Goal: Task Accomplishment & Management: Manage account settings

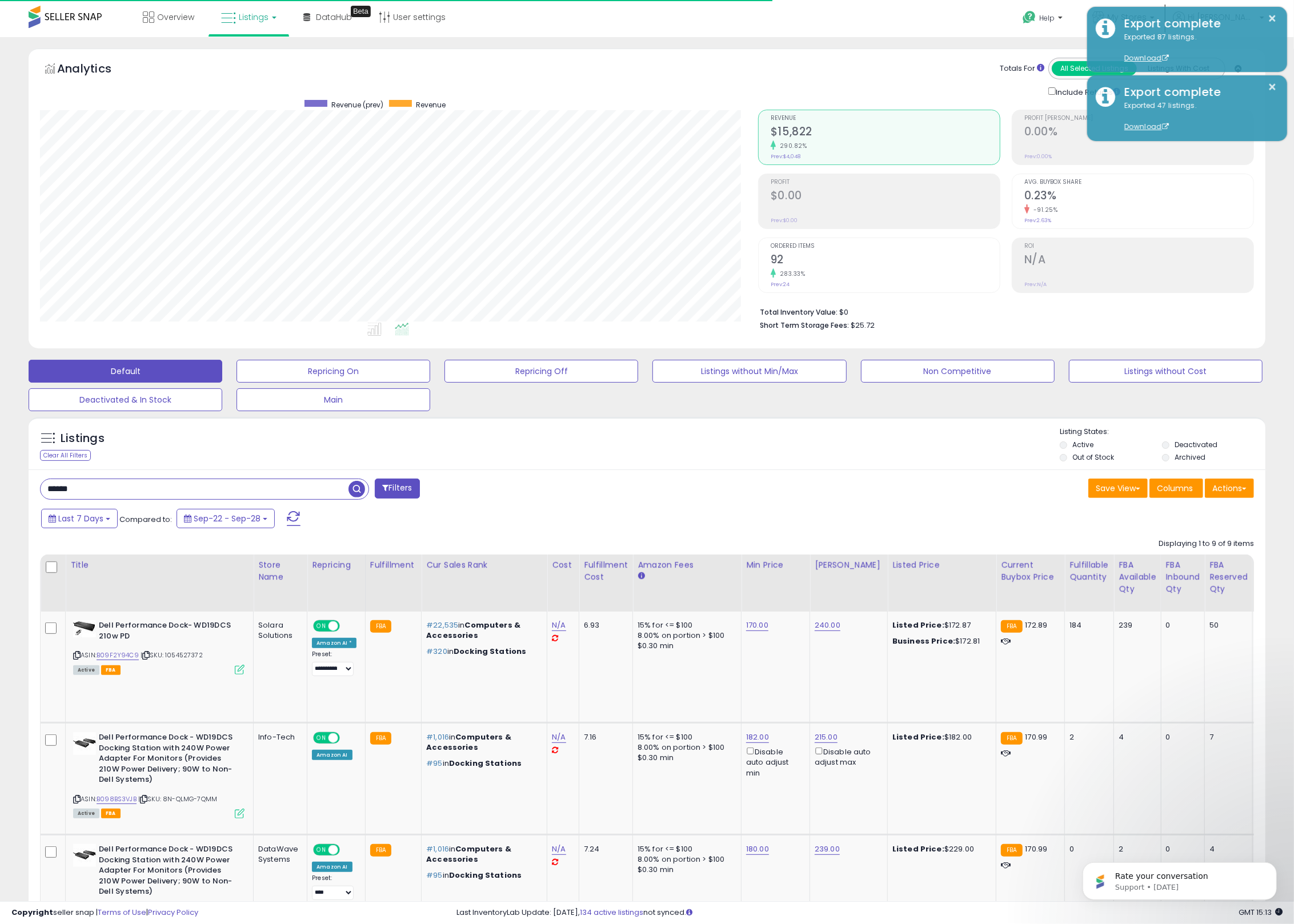
scroll to position [0, 3]
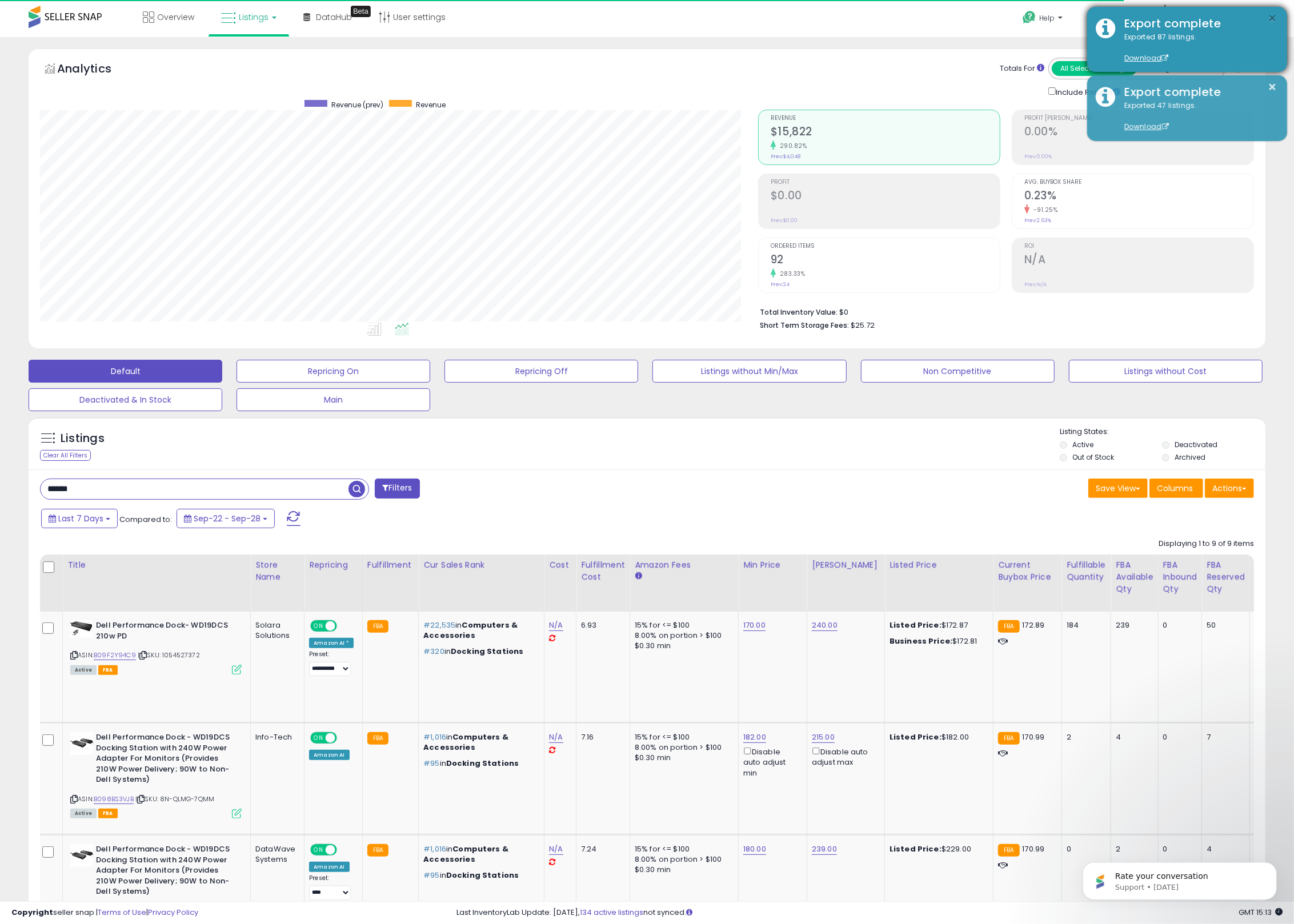
click at [1275, 18] on button "×" at bounding box center [1272, 18] width 9 height 14
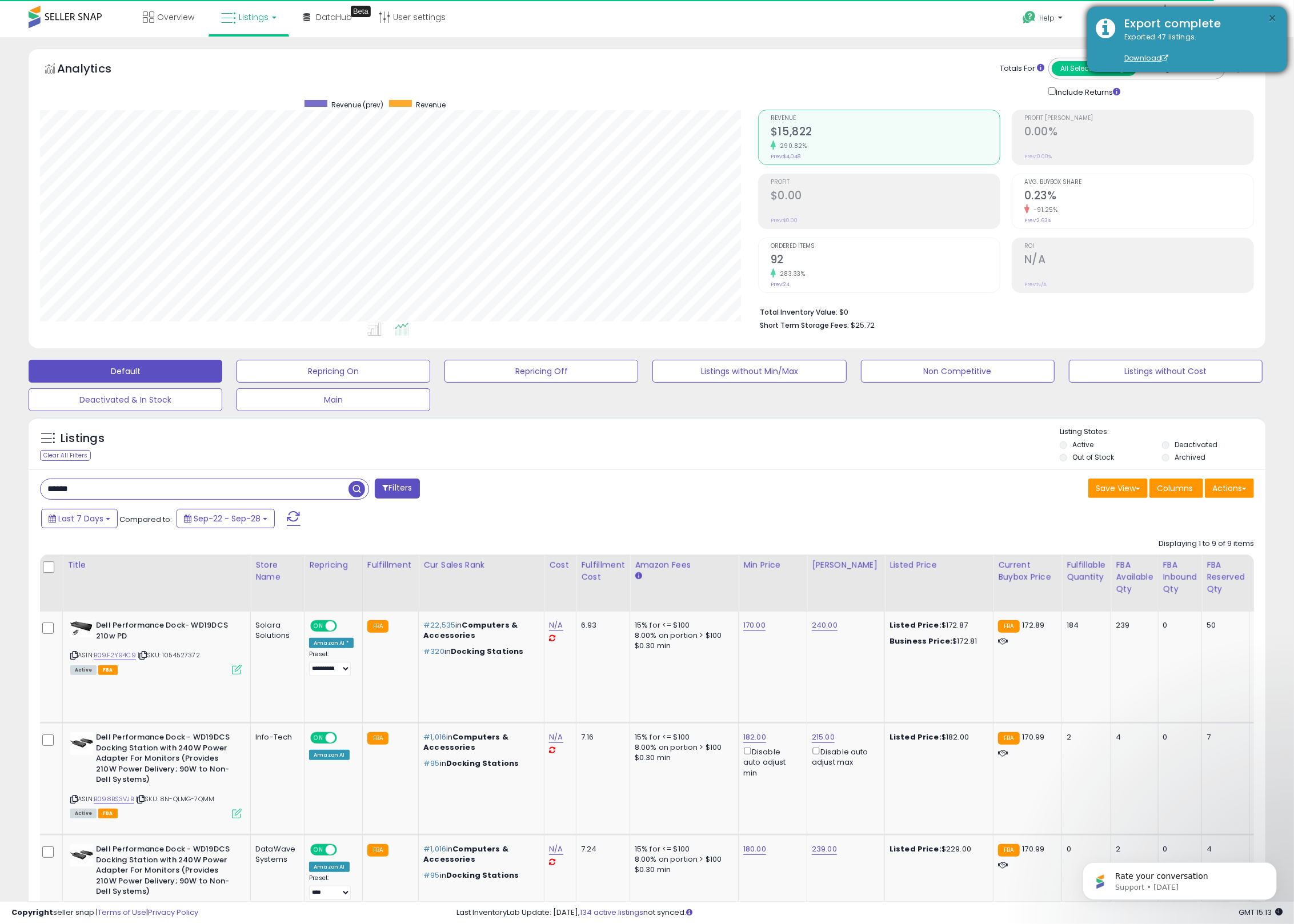
click at [1272, 18] on button "×" at bounding box center [1272, 18] width 9 height 14
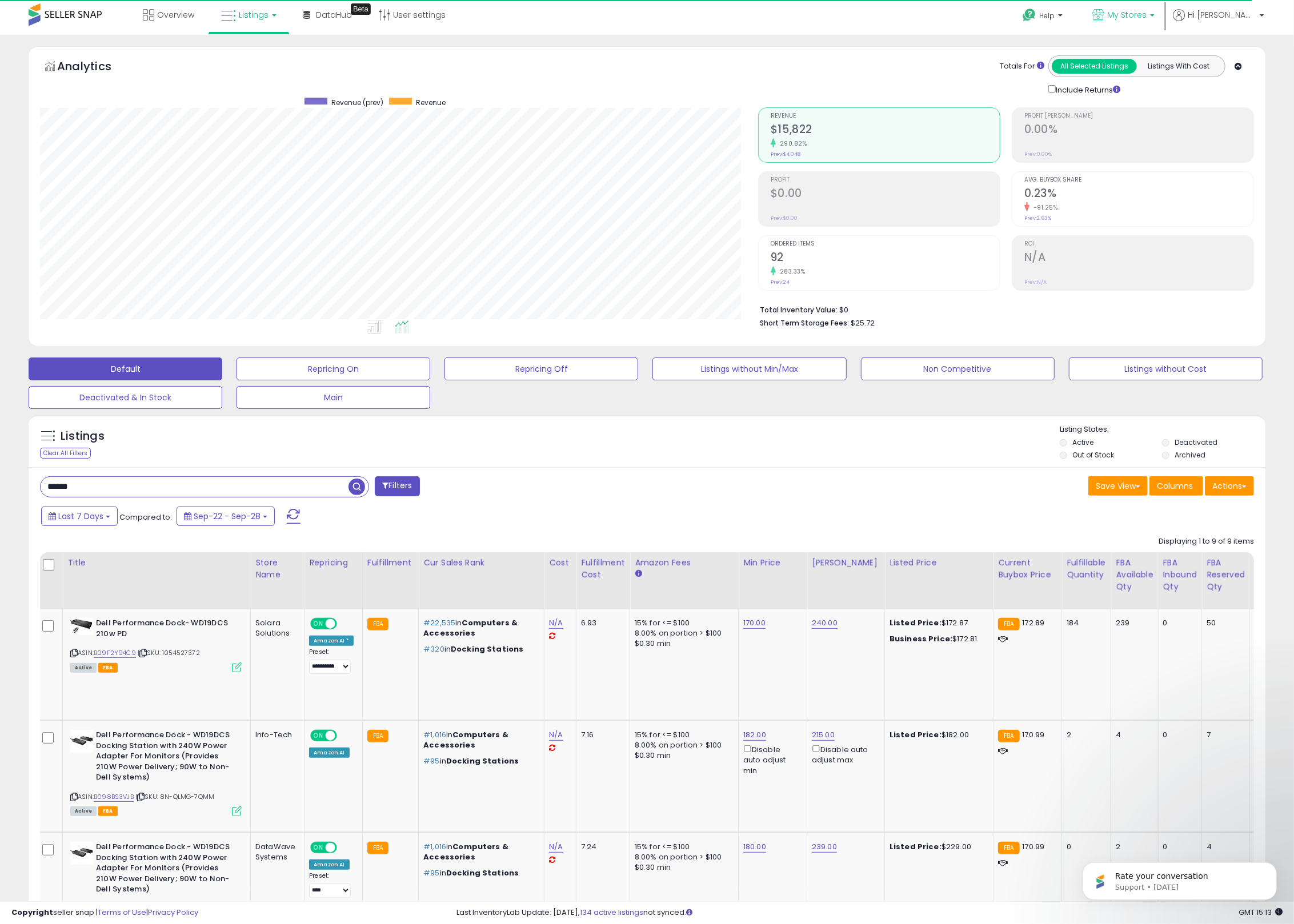
click at [1147, 15] on span "My Stores" at bounding box center [1126, 15] width 40 height 12
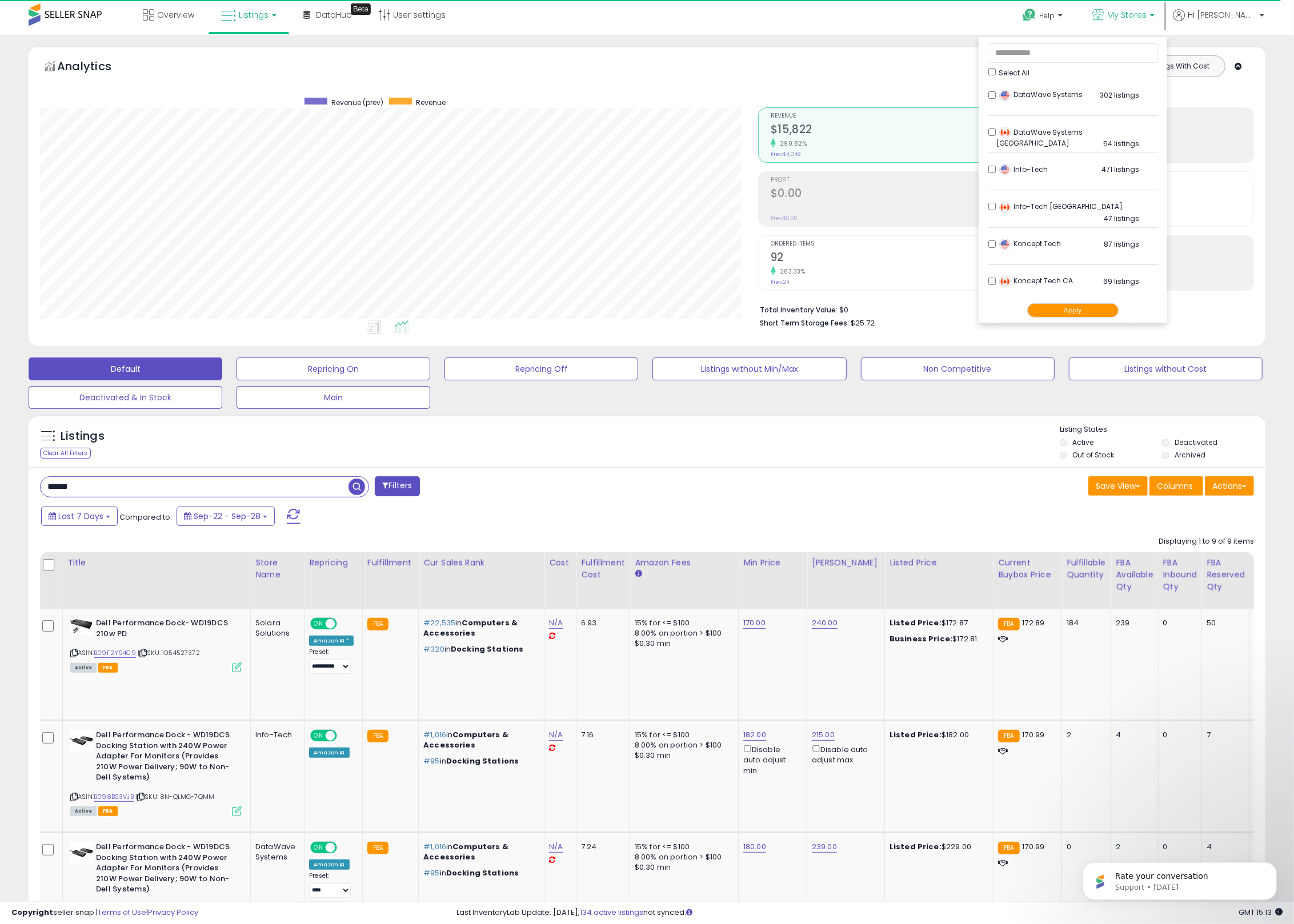
click at [1033, 252] on div "Koncept Tech 87 listings" at bounding box center [1067, 247] width 143 height 17
click at [1115, 311] on button "Apply" at bounding box center [1073, 310] width 91 height 14
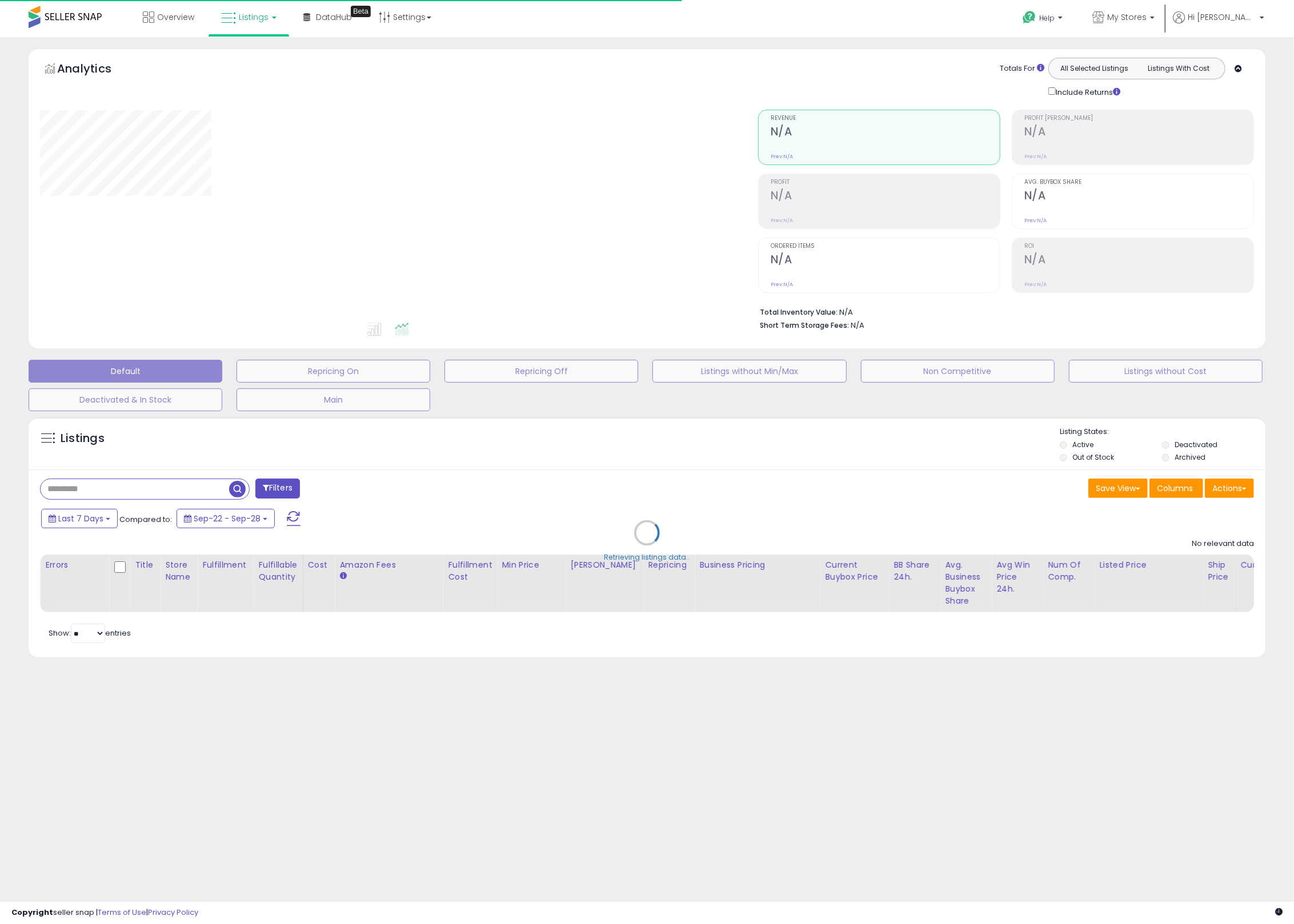
type input "**********"
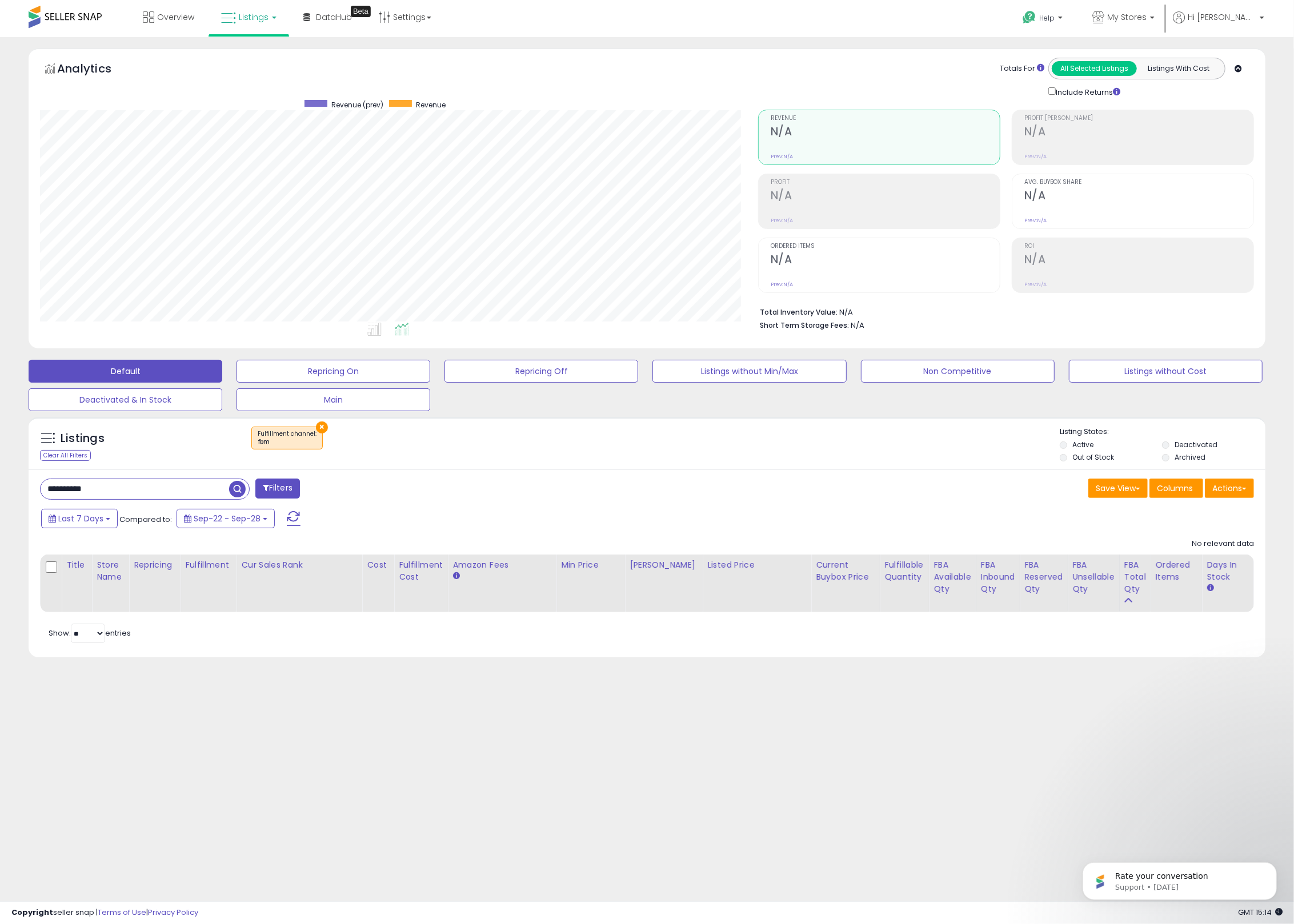
click at [322, 426] on button "×" at bounding box center [322, 428] width 12 height 12
